Goal: Obtain resource: Download file/media

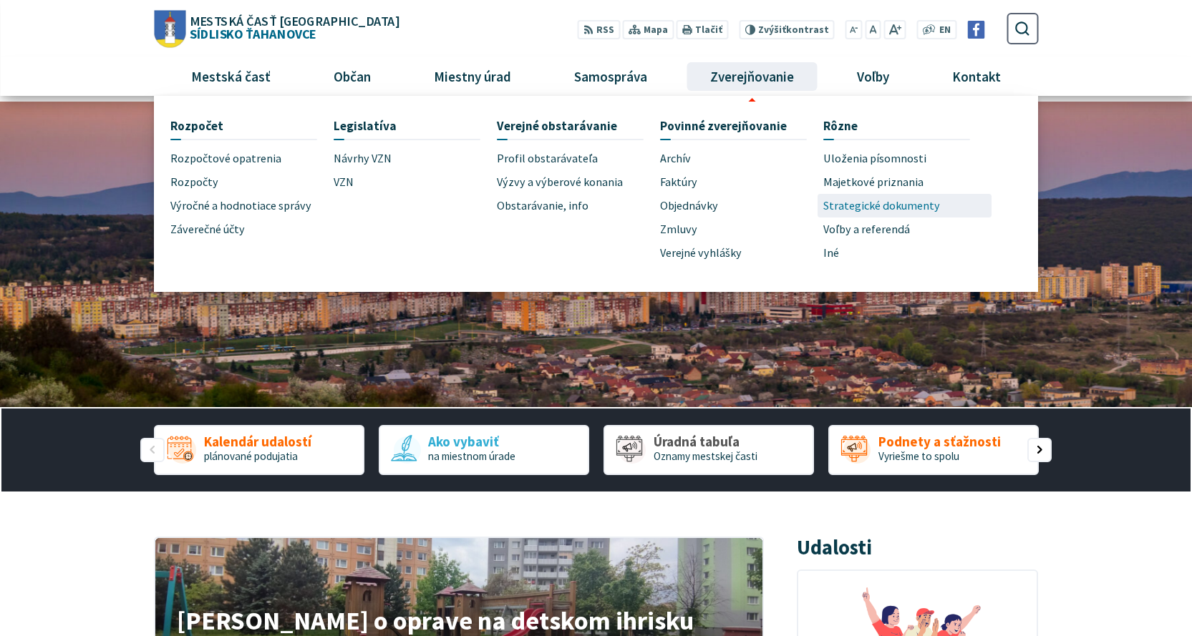
click at [856, 206] on span "Strategické dokumenty" at bounding box center [881, 206] width 117 height 24
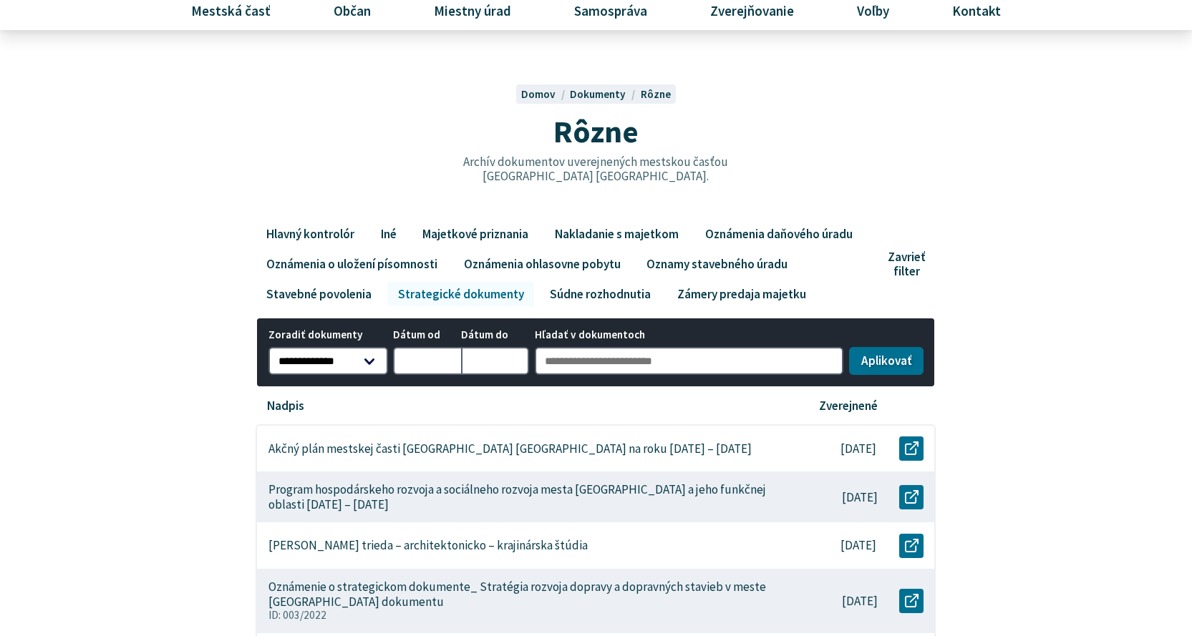
scroll to position [215, 0]
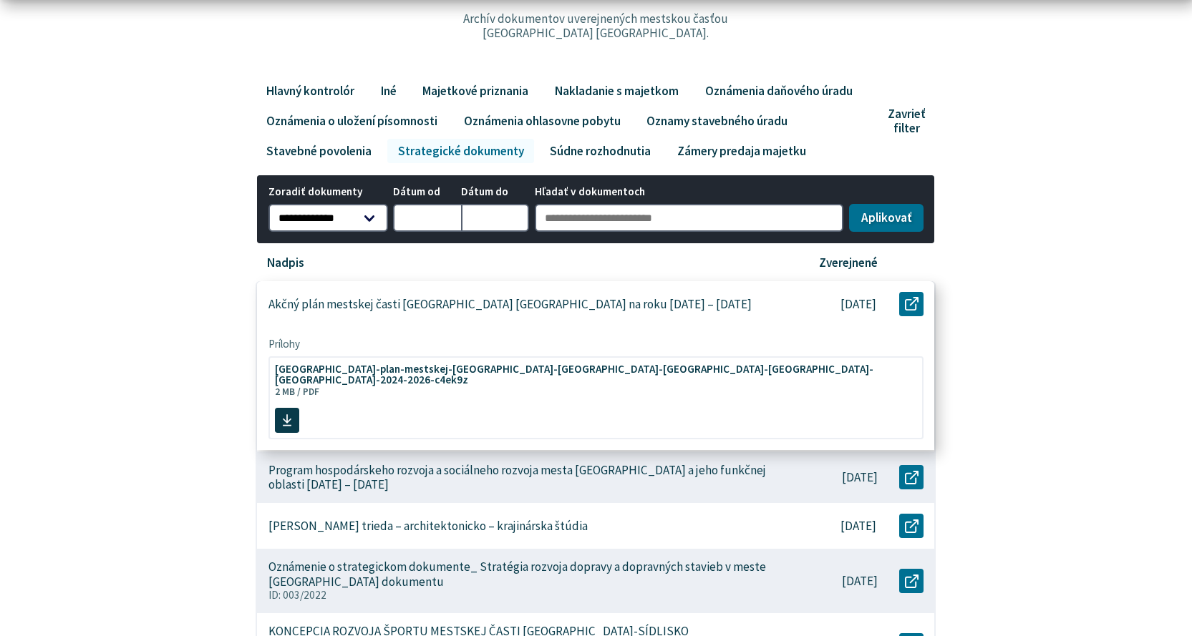
click at [583, 317] on div "Akčný plán mestskej časti [GEOGRAPHIC_DATA] [GEOGRAPHIC_DATA] na roku [DATE] – …" at bounding box center [520, 304] width 527 height 47
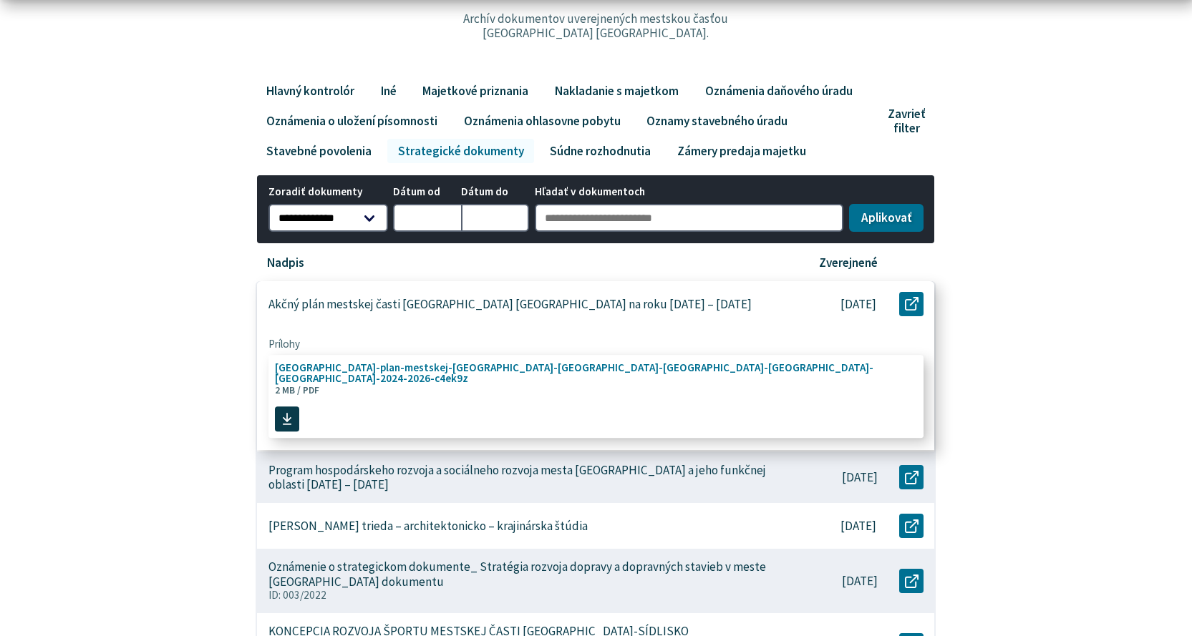
click at [509, 382] on span "[GEOGRAPHIC_DATA]-plan-mestskej-[GEOGRAPHIC_DATA]-[GEOGRAPHIC_DATA]-[GEOGRAPHIC…" at bounding box center [587, 378] width 625 height 45
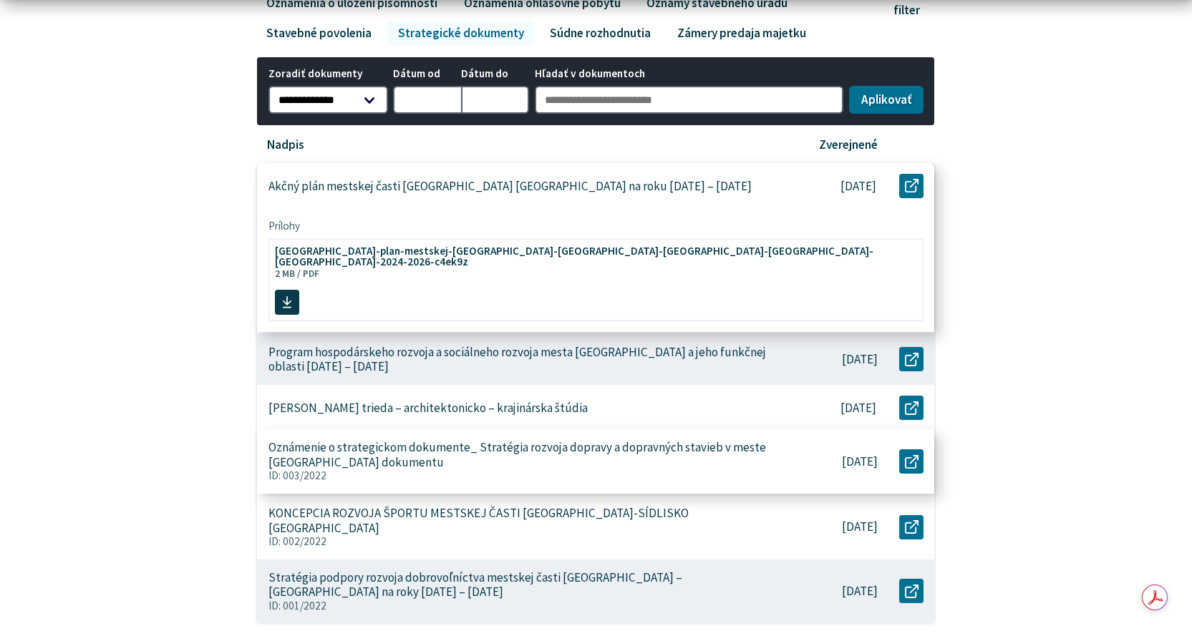
scroll to position [358, 0]
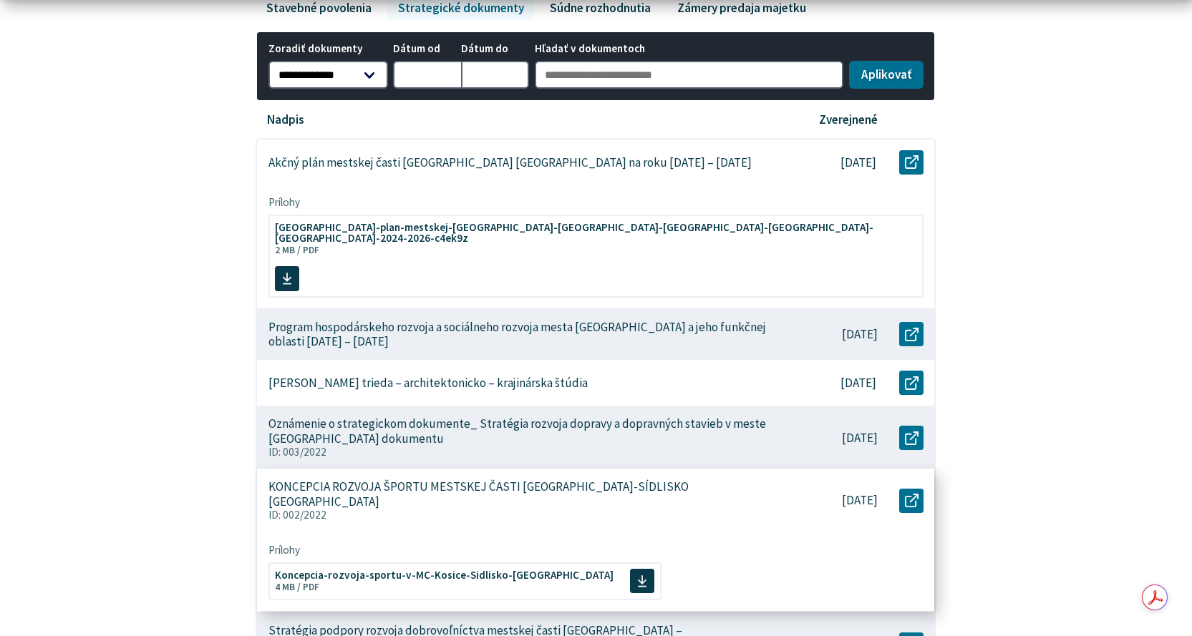
click at [507, 479] on p "KONCEPCIA ROZVOJA ŠPORTU MESTSKEJ ČASTI [GEOGRAPHIC_DATA]-SÍDLISKO [GEOGRAPHIC_…" at bounding box center [521, 493] width 507 height 29
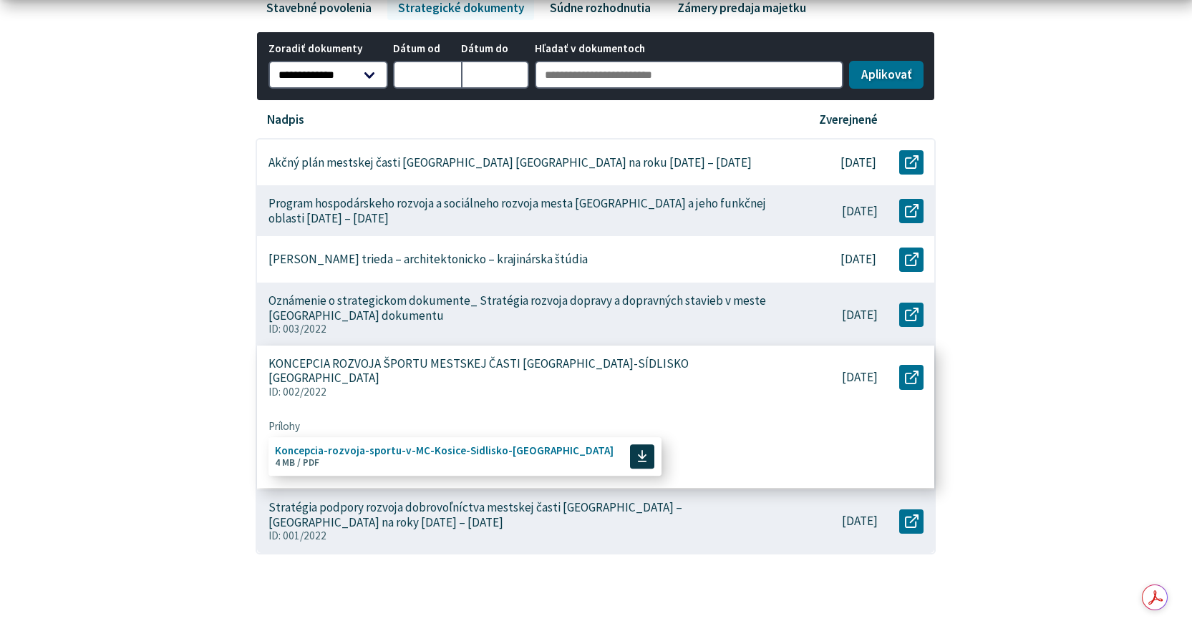
click at [473, 445] on span "Koncepcia-rozvoja-sportu-v-MC-Kosice-Sidlisko-[GEOGRAPHIC_DATA]" at bounding box center [444, 450] width 338 height 11
